Goal: Task Accomplishment & Management: Complete application form

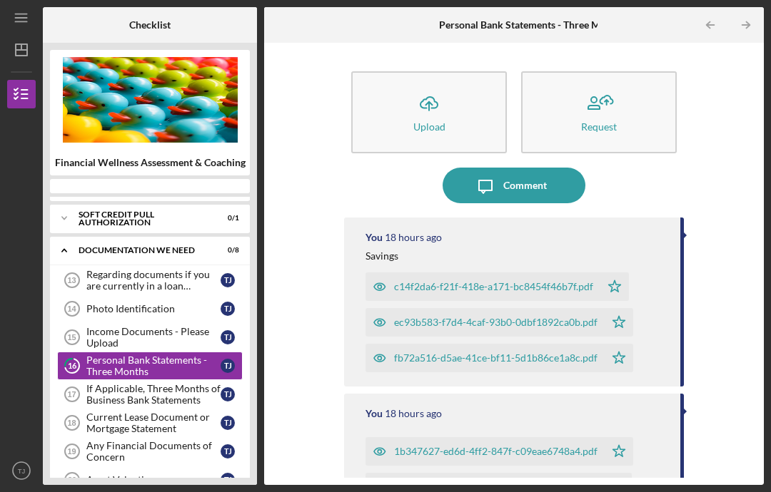
scroll to position [50, 0]
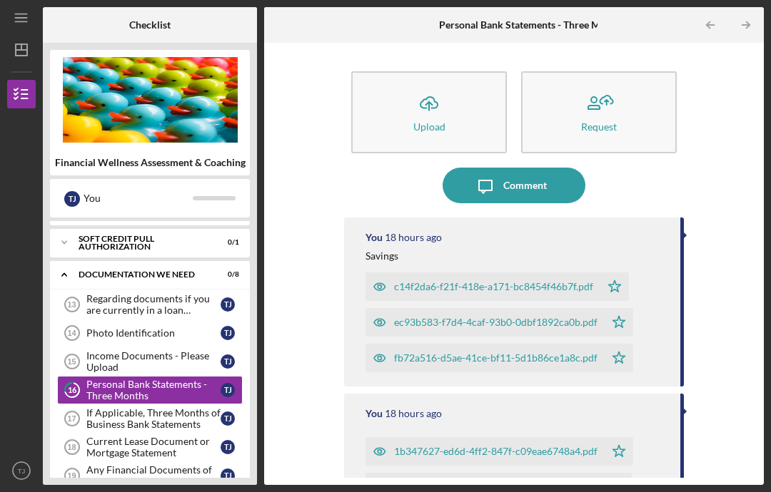
click at [161, 348] on link "Income Documents - Please Upload 15 Income Documents - Please Upload T J" at bounding box center [150, 362] width 186 height 29
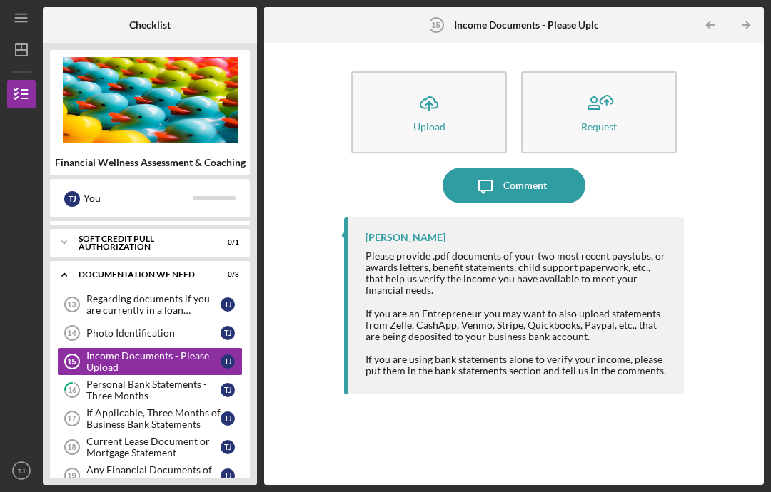
click at [424, 86] on icon "Icon/Upload" at bounding box center [429, 104] width 36 height 36
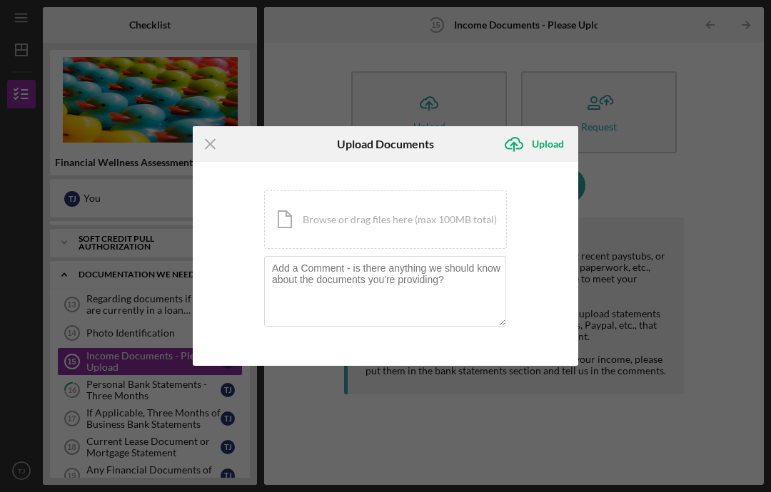
click at [552, 156] on div "Upload" at bounding box center [548, 144] width 32 height 29
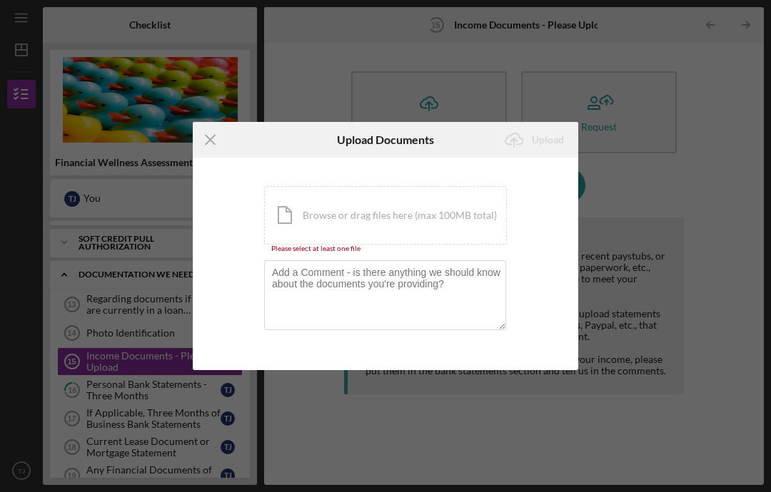
click at [460, 216] on div "Icon/Document Browse or drag files here (max 100MB total) Tap to choose files o…" at bounding box center [385, 215] width 243 height 59
click at [213, 137] on icon "Icon/Menu Close" at bounding box center [211, 140] width 36 height 36
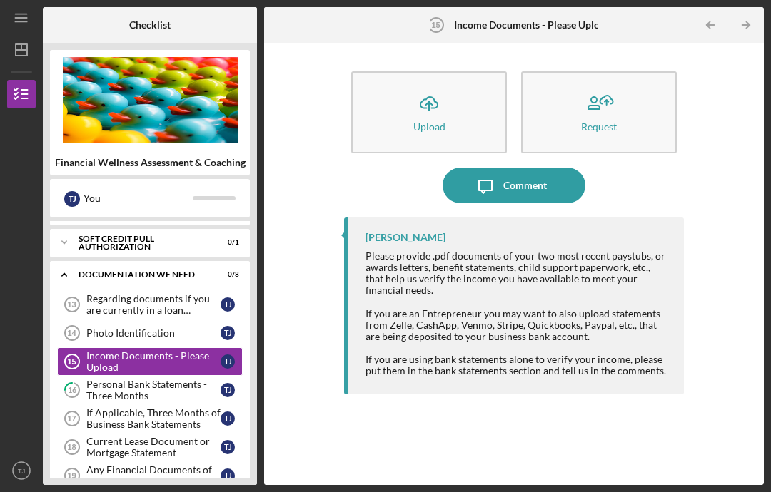
click at [439, 121] on div "Upload" at bounding box center [429, 126] width 32 height 11
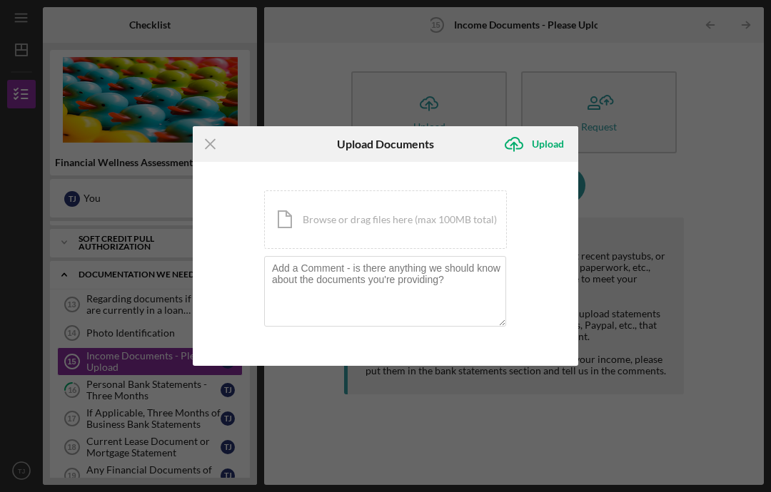
click at [447, 219] on div "Icon/Document Browse or drag files here (max 100MB total) Tap to choose files o…" at bounding box center [385, 220] width 243 height 59
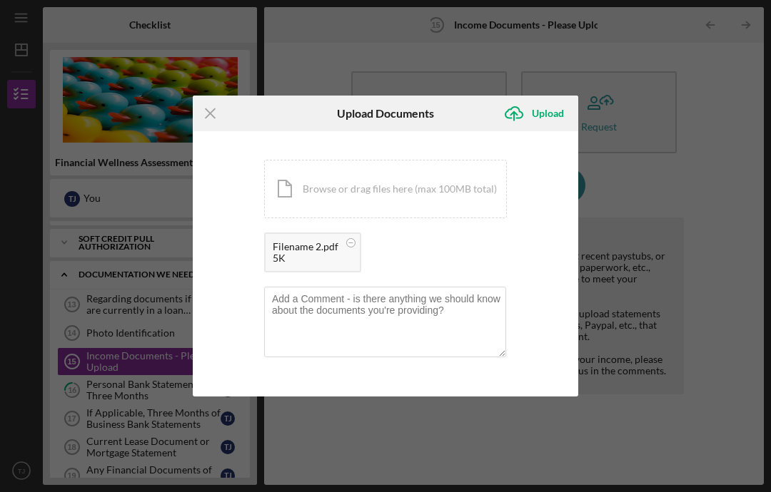
click at [445, 176] on div "Icon/Document Browse or drag files here (max 100MB total) Tap to choose files o…" at bounding box center [385, 189] width 243 height 59
click at [545, 109] on div "Upload" at bounding box center [548, 113] width 32 height 29
